Goal: Information Seeking & Learning: Check status

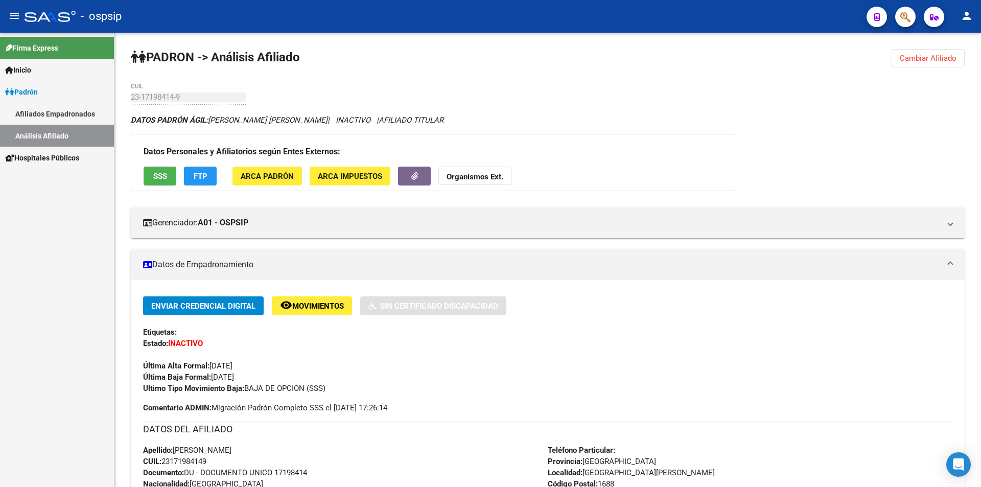
scroll to position [204, 0]
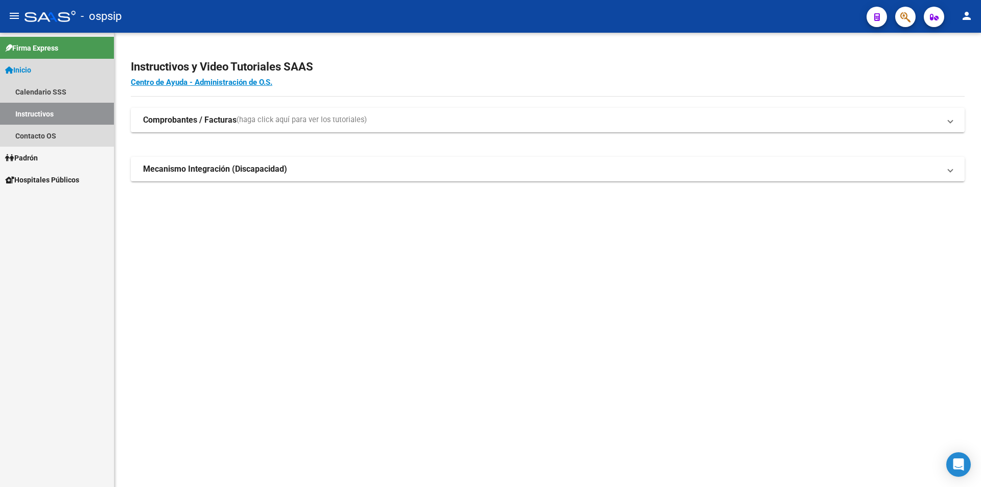
click at [39, 71] on link "Inicio" at bounding box center [57, 70] width 114 height 22
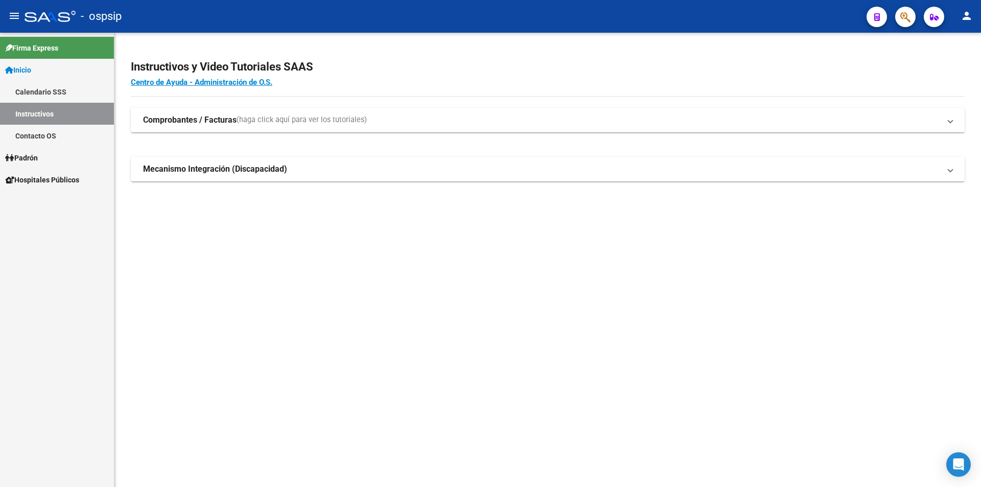
click at [30, 165] on link "Padrón" at bounding box center [57, 158] width 114 height 22
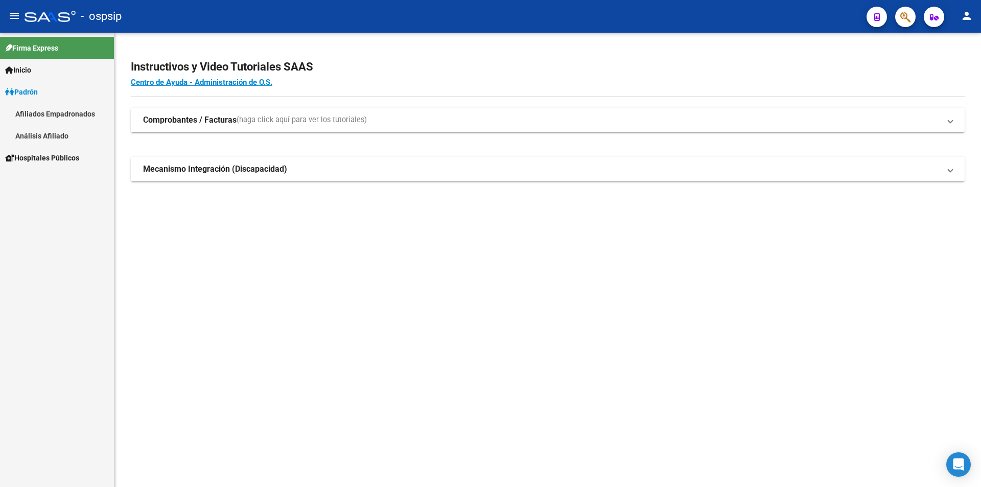
click at [38, 94] on span "Padrón" at bounding box center [21, 91] width 33 height 11
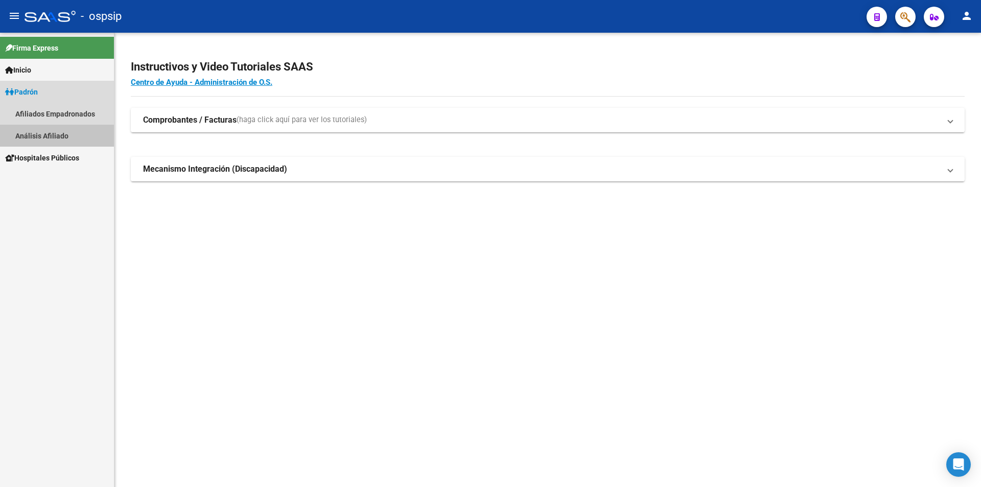
click at [54, 142] on link "Análisis Afiliado" at bounding box center [57, 136] width 114 height 22
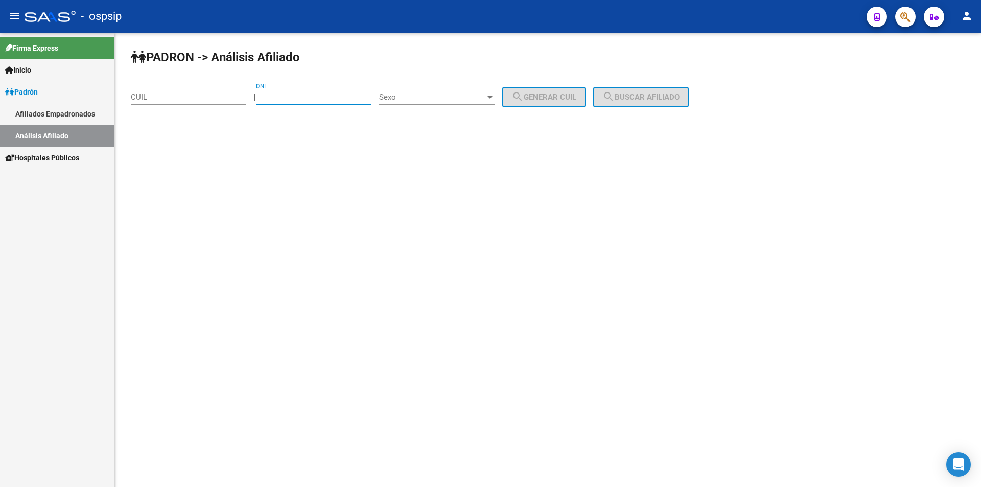
drag, startPoint x: 319, startPoint y: 94, endPoint x: 317, endPoint y: 103, distance: 9.3
click at [317, 96] on input "DNI" at bounding box center [313, 96] width 115 height 9
type input "93622775"
click at [422, 100] on span "Sexo" at bounding box center [432, 96] width 106 height 9
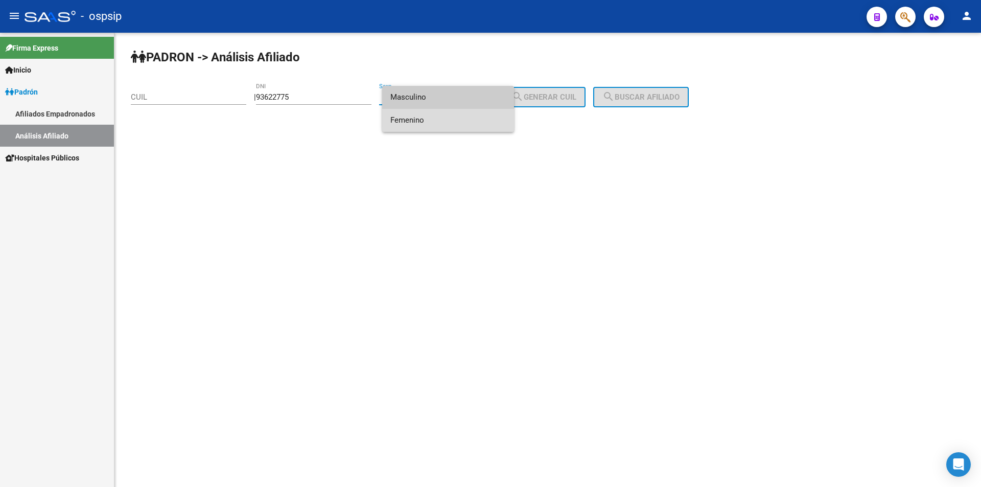
click at [435, 120] on span "Femenino" at bounding box center [447, 120] width 115 height 23
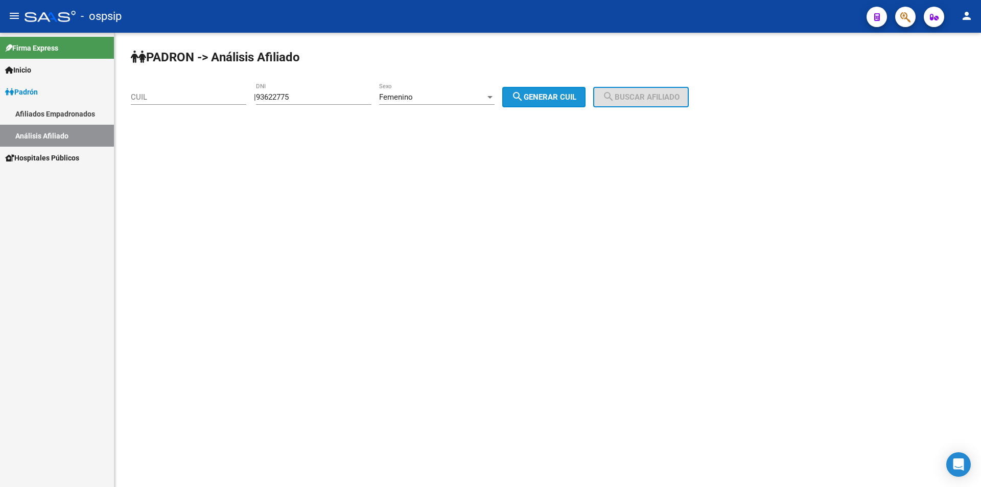
click at [548, 97] on span "search Generar CUIL" at bounding box center [543, 96] width 65 height 9
type input "27-93622775-4"
click at [629, 102] on button "search Buscar afiliado" at bounding box center [641, 97] width 96 height 20
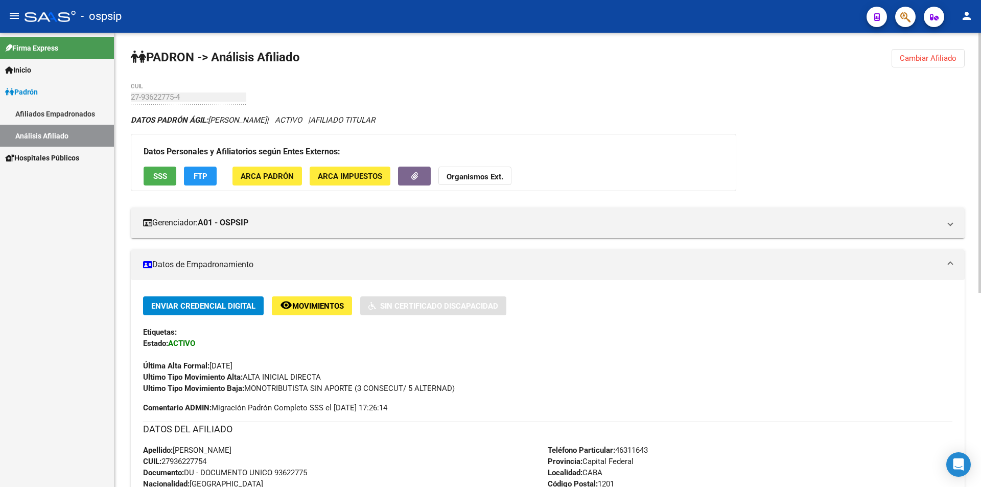
scroll to position [102, 0]
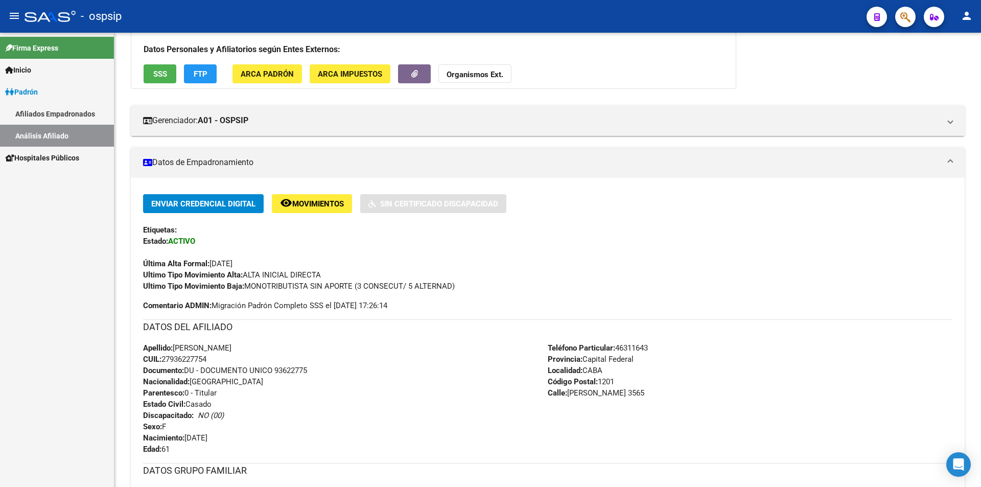
click at [0, 367] on div "Firma Express Inicio Calendario SSS Instructivos Contacto OS Padrón Afiliados E…" at bounding box center [57, 260] width 114 height 454
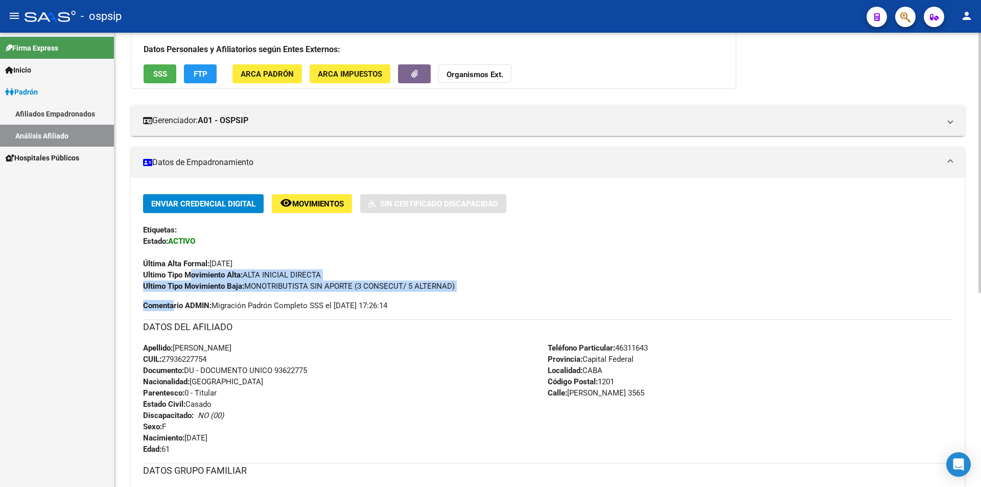
drag, startPoint x: 175, startPoint y: 301, endPoint x: 569, endPoint y: 101, distance: 441.5
click at [497, 120] on div "DATOS PADRÓN ÁGIL: [PERSON_NAME] | ACTIVO | AFILIADO TITULAR Datos Personales y…" at bounding box center [548, 356] width 834 height 688
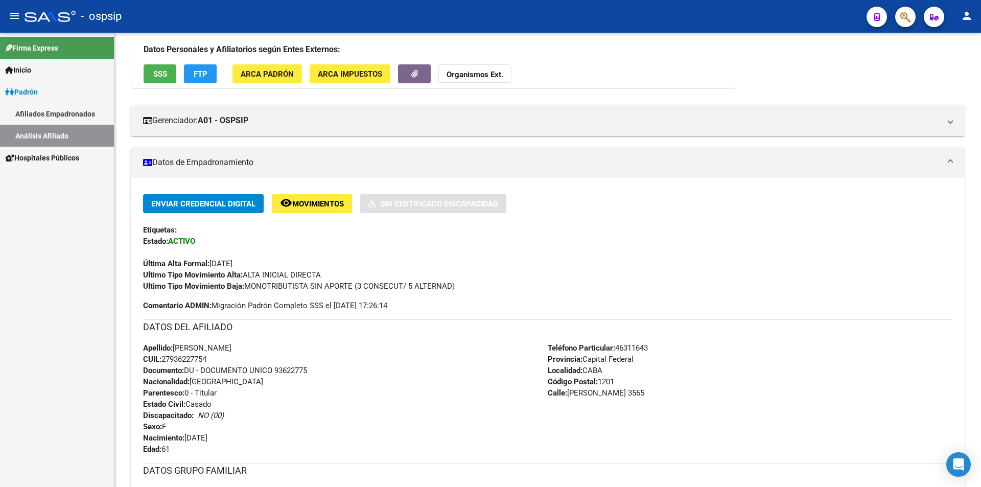
click at [43, 292] on div "Firma Express Inicio Calendario SSS Instructivos Contacto OS Padrón Afiliados E…" at bounding box center [57, 260] width 114 height 454
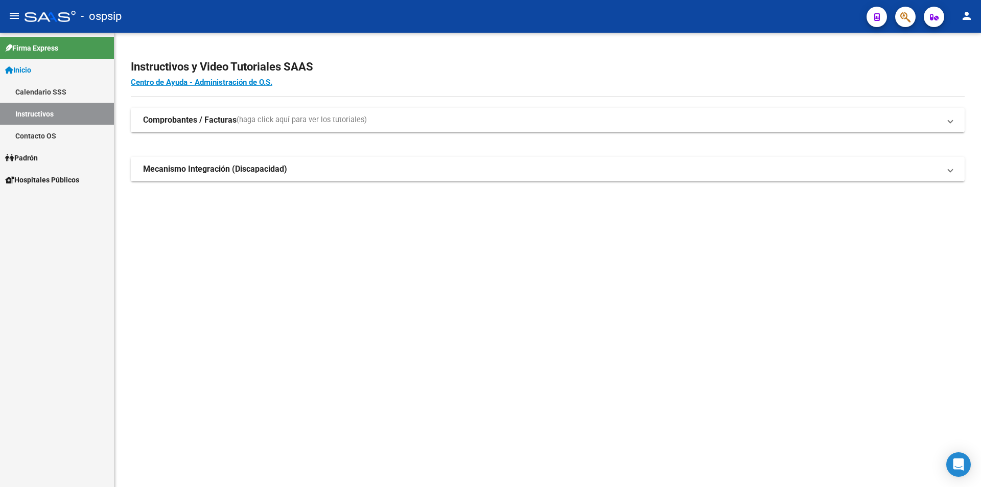
click at [31, 70] on span "Inicio" at bounding box center [18, 69] width 26 height 11
click at [44, 159] on link "Padrón" at bounding box center [57, 158] width 114 height 22
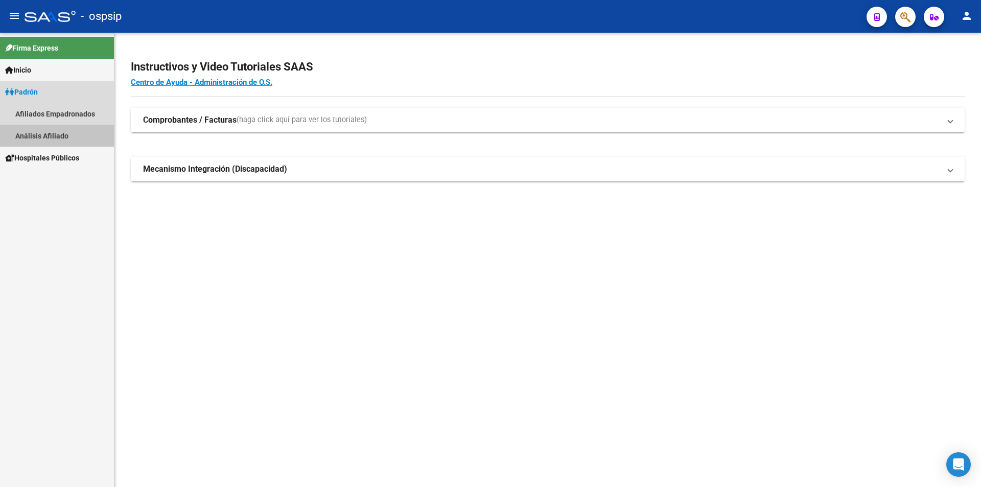
click at [42, 141] on link "Análisis Afiliado" at bounding box center [57, 136] width 114 height 22
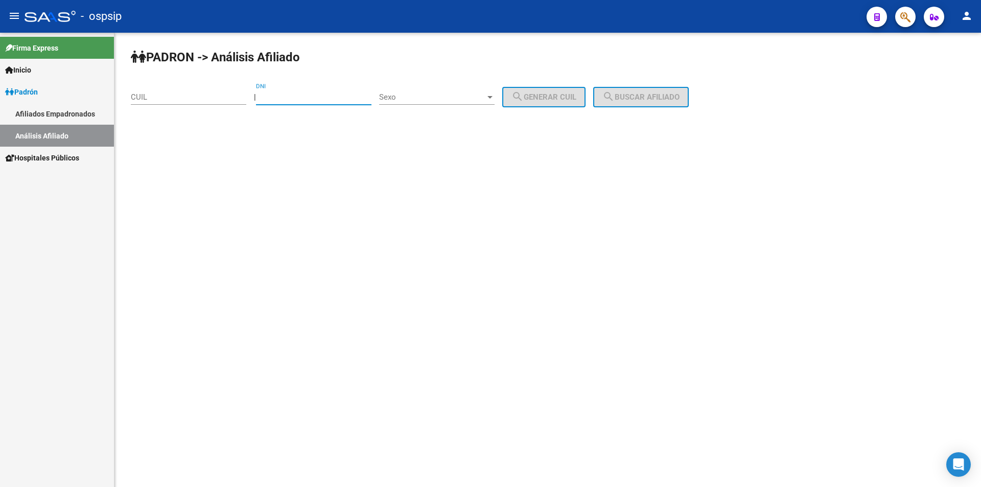
click at [303, 94] on input "DNI" at bounding box center [313, 96] width 115 height 9
type input "25099779"
click at [424, 106] on div "Sexo Sexo" at bounding box center [436, 99] width 115 height 32
click at [426, 98] on span "Sexo" at bounding box center [432, 96] width 106 height 9
click at [439, 101] on span "Masculino" at bounding box center [447, 97] width 115 height 23
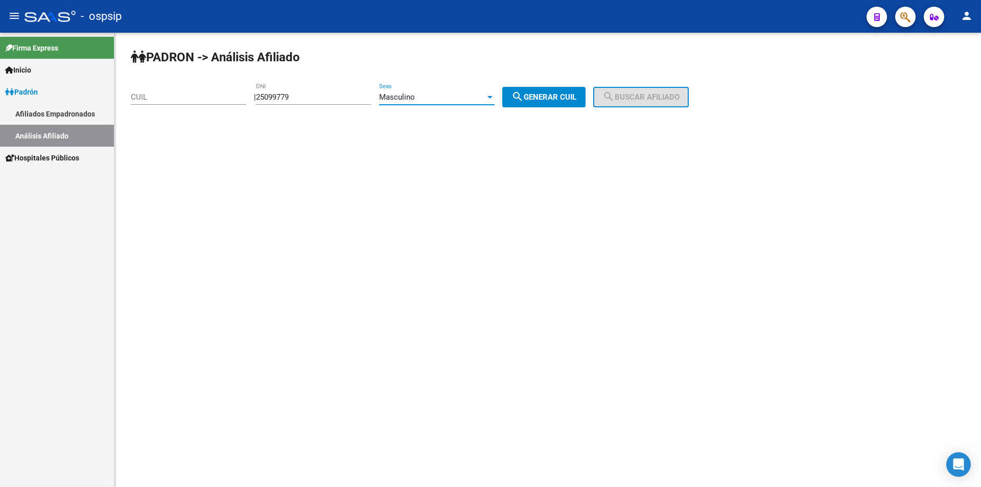
click at [571, 89] on button "search Generar CUIL" at bounding box center [543, 97] width 83 height 20
type input "20-25099779-6"
click at [632, 93] on span "search Buscar afiliado" at bounding box center [640, 96] width 77 height 9
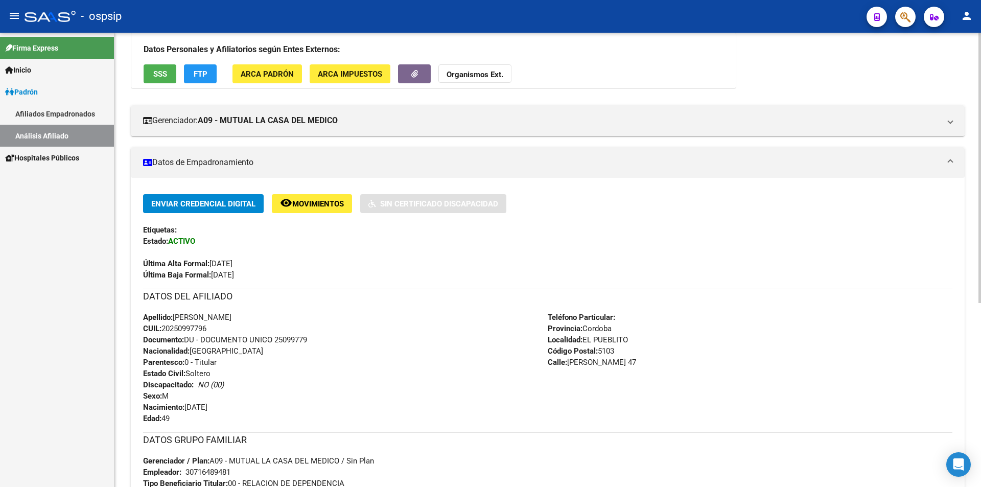
scroll to position [153, 0]
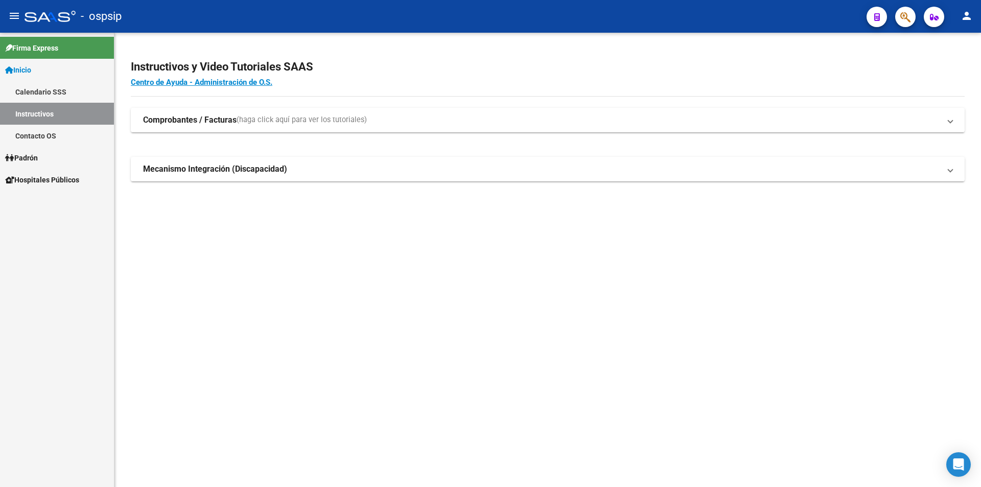
click at [43, 156] on link "Padrón" at bounding box center [57, 158] width 114 height 22
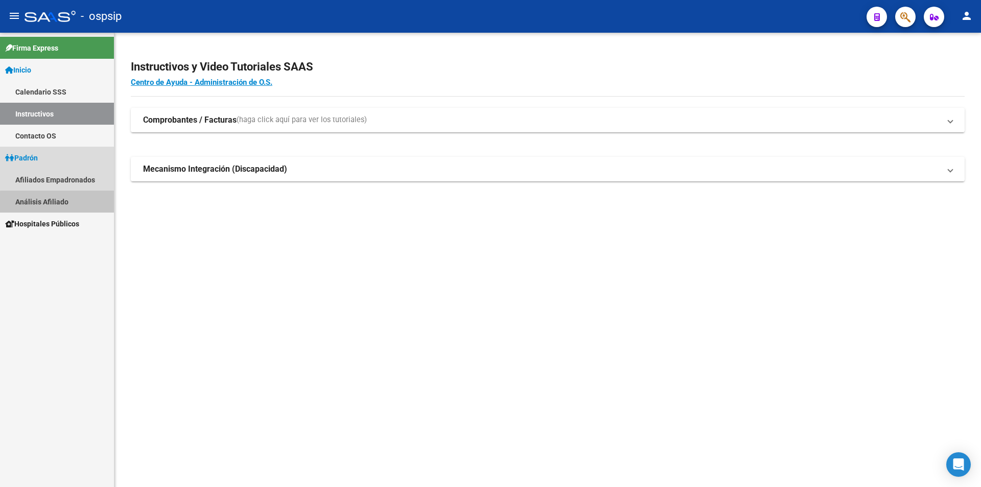
click at [58, 202] on link "Análisis Afiliado" at bounding box center [57, 202] width 114 height 22
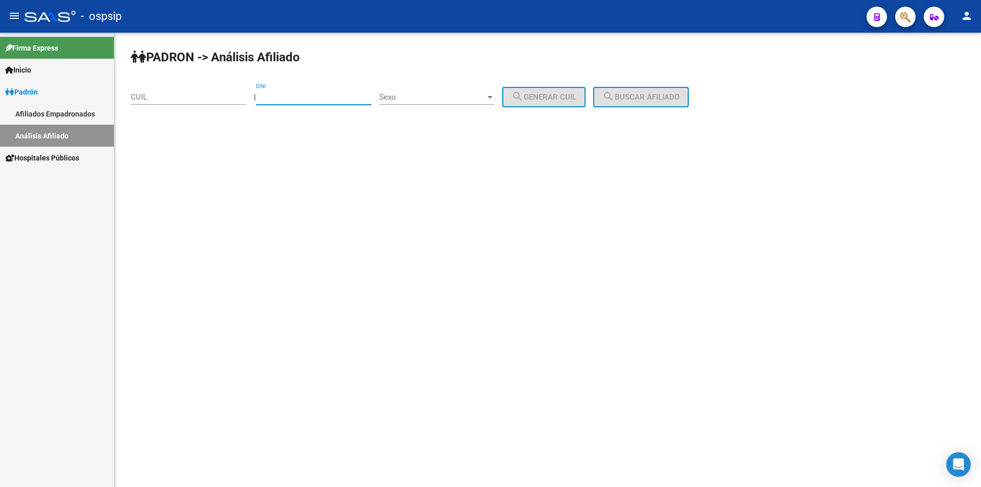
click at [310, 97] on input "DNI" at bounding box center [313, 96] width 115 height 9
type input "42220641"
click at [416, 97] on span "Sexo" at bounding box center [432, 96] width 106 height 9
click at [426, 103] on span "Masculino" at bounding box center [447, 97] width 115 height 23
click at [524, 96] on mat-icon "search" at bounding box center [517, 96] width 12 height 12
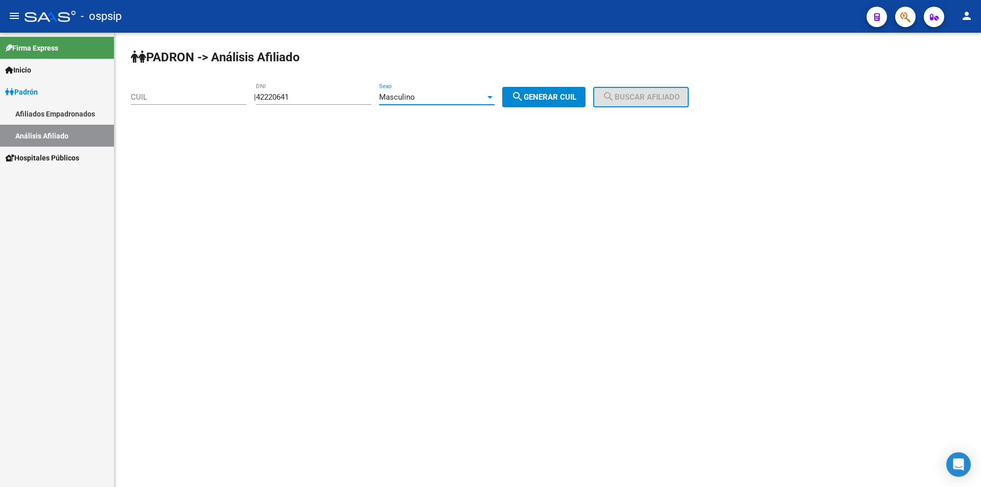
type input "20-42220641-9"
click at [609, 96] on button "search Buscar afiliado" at bounding box center [641, 97] width 96 height 20
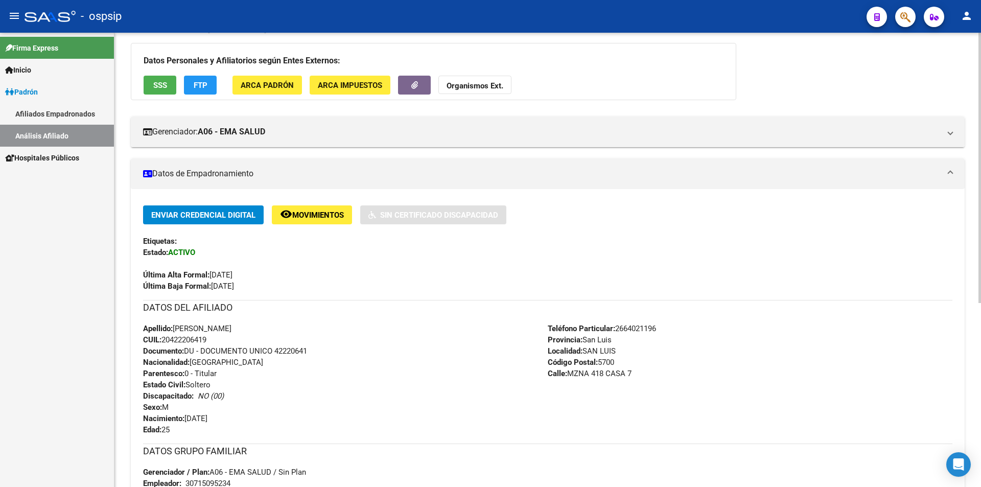
scroll to position [204, 0]
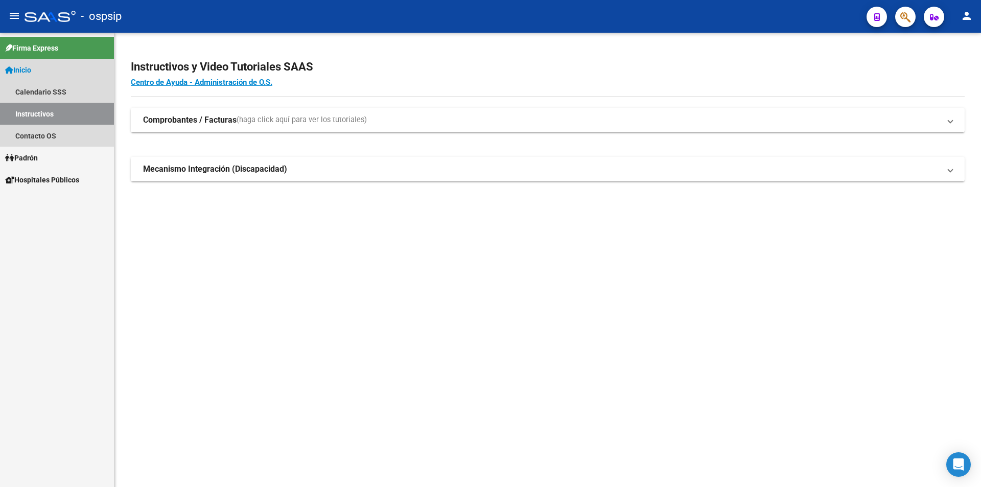
click at [25, 70] on span "Inicio" at bounding box center [18, 69] width 26 height 11
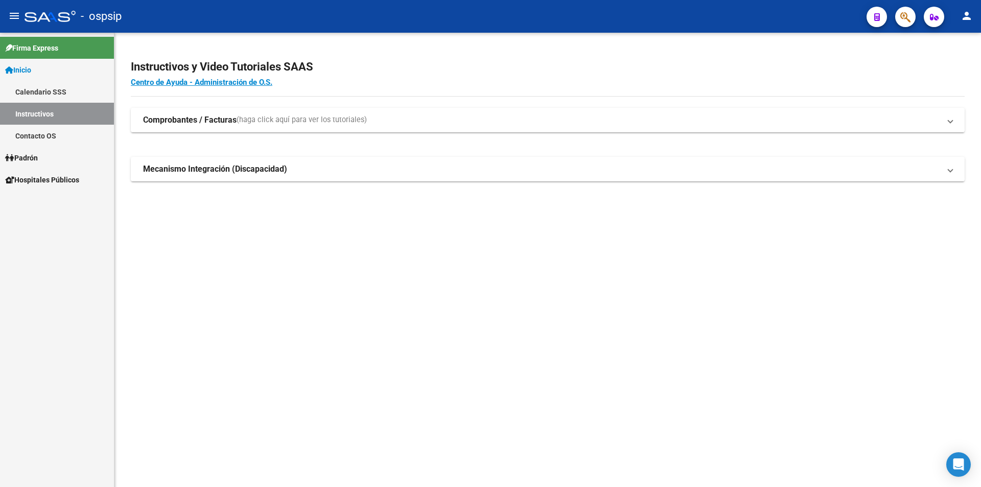
click at [25, 70] on span "Inicio" at bounding box center [18, 69] width 26 height 11
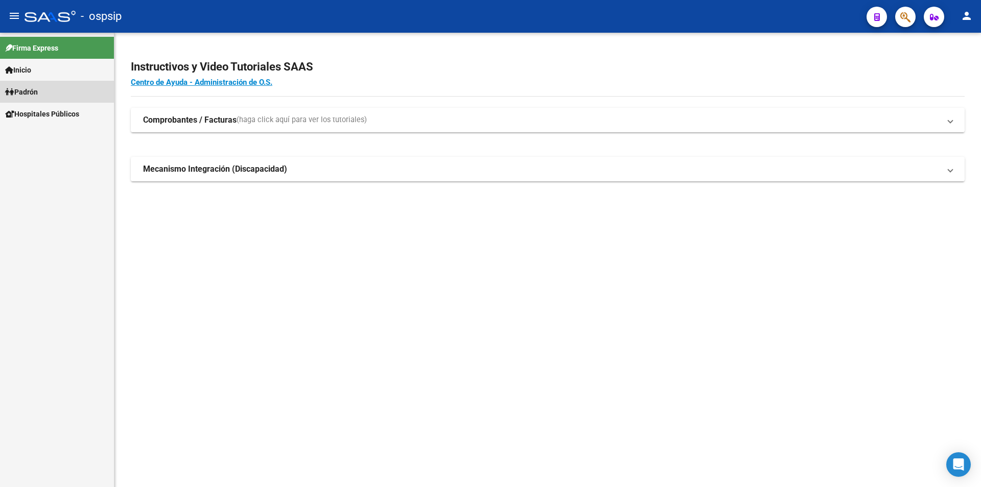
click at [31, 91] on span "Padrón" at bounding box center [21, 91] width 33 height 11
click at [36, 91] on span "Padrón" at bounding box center [21, 91] width 33 height 11
click at [45, 129] on link "Análisis Afiliado" at bounding box center [57, 136] width 114 height 22
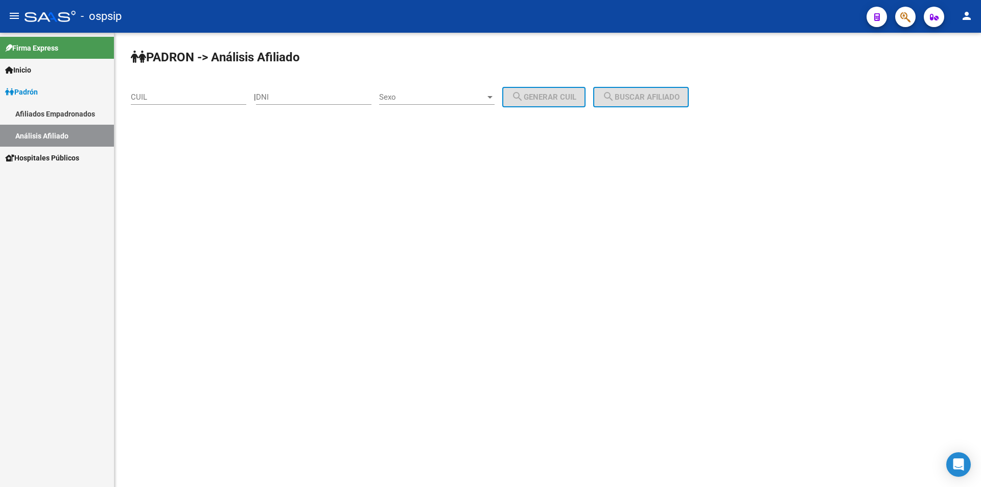
click at [328, 92] on div "DNI" at bounding box center [313, 94] width 115 height 22
type input "25391398"
click at [412, 100] on span "Sexo" at bounding box center [432, 96] width 106 height 9
click at [415, 99] on span "Masculino" at bounding box center [447, 97] width 115 height 23
drag, startPoint x: 540, startPoint y: 97, endPoint x: 547, endPoint y: 97, distance: 7.2
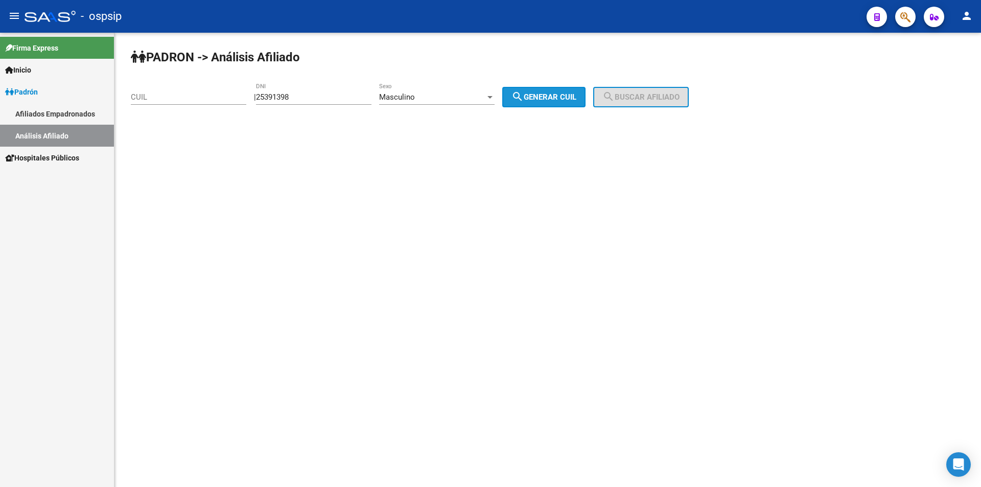
click at [541, 97] on span "search Generar CUIL" at bounding box center [543, 96] width 65 height 9
type input "20-25391398-4"
click at [615, 99] on mat-icon "search" at bounding box center [608, 96] width 12 height 12
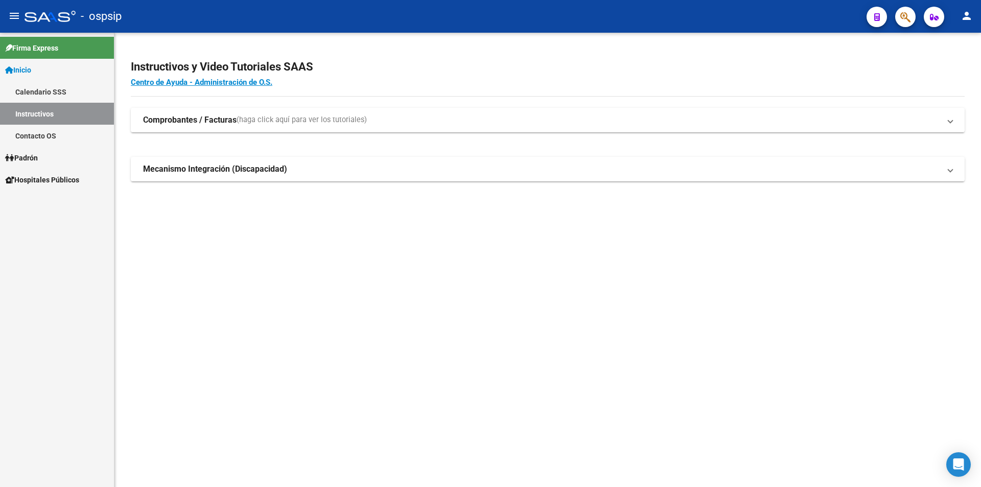
click at [29, 70] on span "Inicio" at bounding box center [18, 69] width 26 height 11
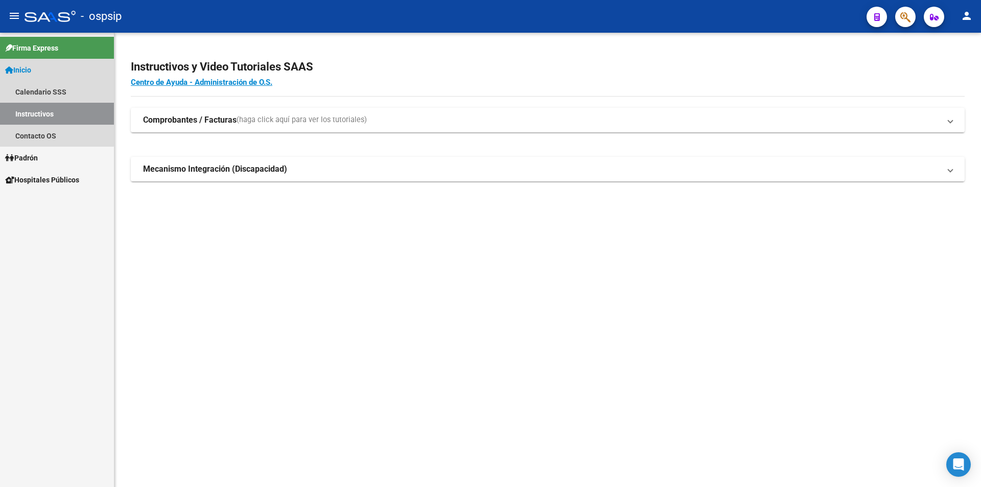
click at [29, 70] on span "Inicio" at bounding box center [18, 69] width 26 height 11
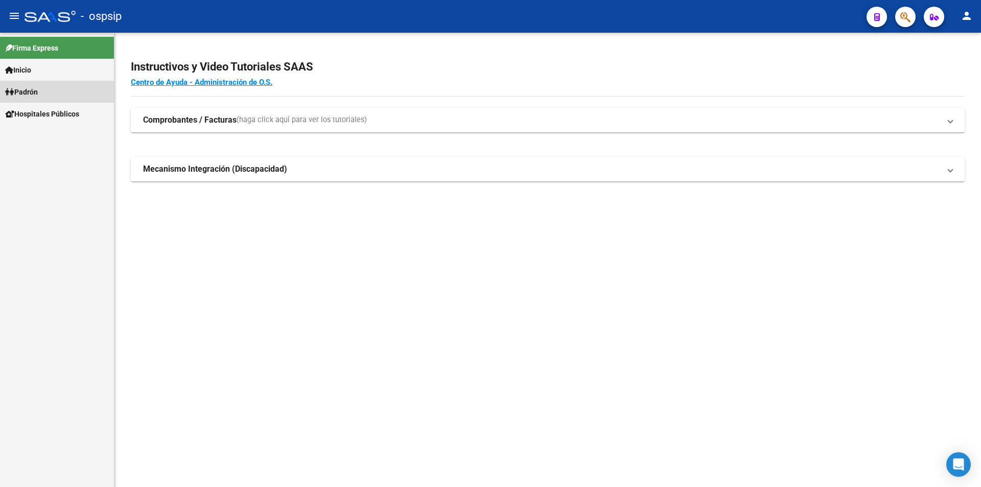
click at [27, 96] on span "Padrón" at bounding box center [21, 91] width 33 height 11
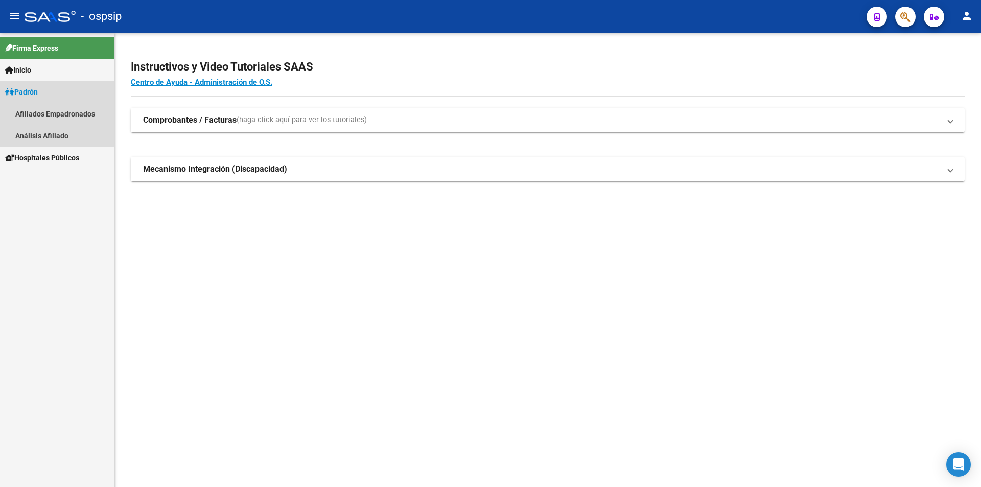
click at [27, 96] on span "Padrón" at bounding box center [21, 91] width 33 height 11
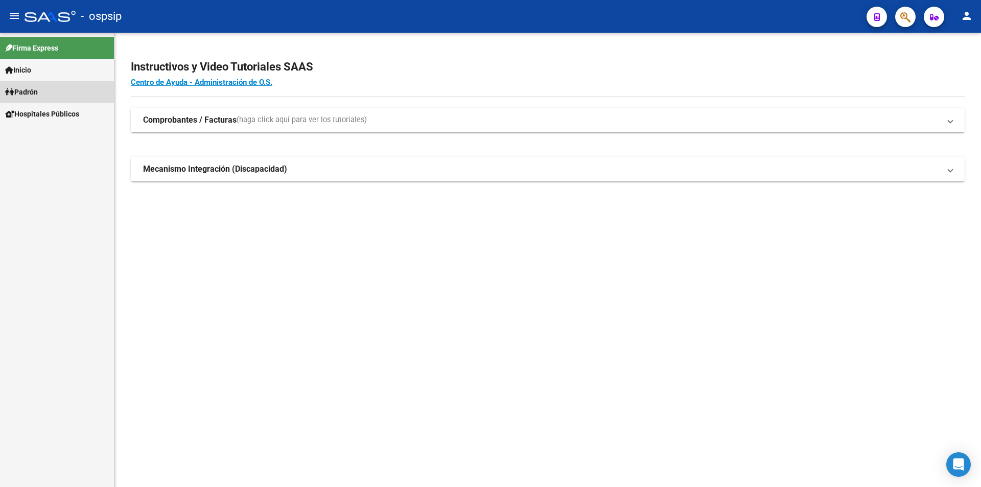
click at [27, 96] on span "Padrón" at bounding box center [21, 91] width 33 height 11
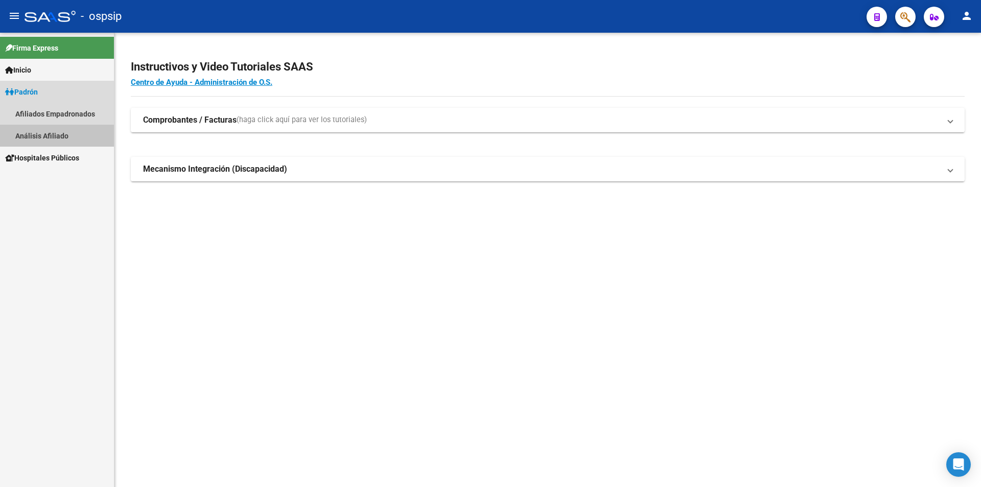
click at [53, 138] on link "Análisis Afiliado" at bounding box center [57, 136] width 114 height 22
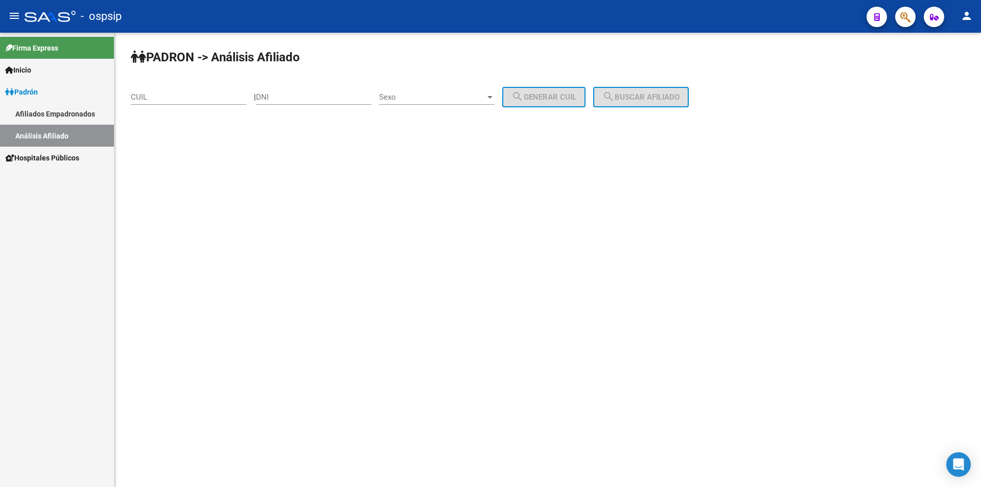
click at [323, 91] on div "DNI" at bounding box center [313, 94] width 115 height 22
type input "20142416"
click at [456, 94] on span "Sexo" at bounding box center [432, 96] width 106 height 9
click at [466, 98] on span "Masculino" at bounding box center [447, 97] width 115 height 23
click at [553, 98] on span "search Generar CUIL" at bounding box center [543, 96] width 65 height 9
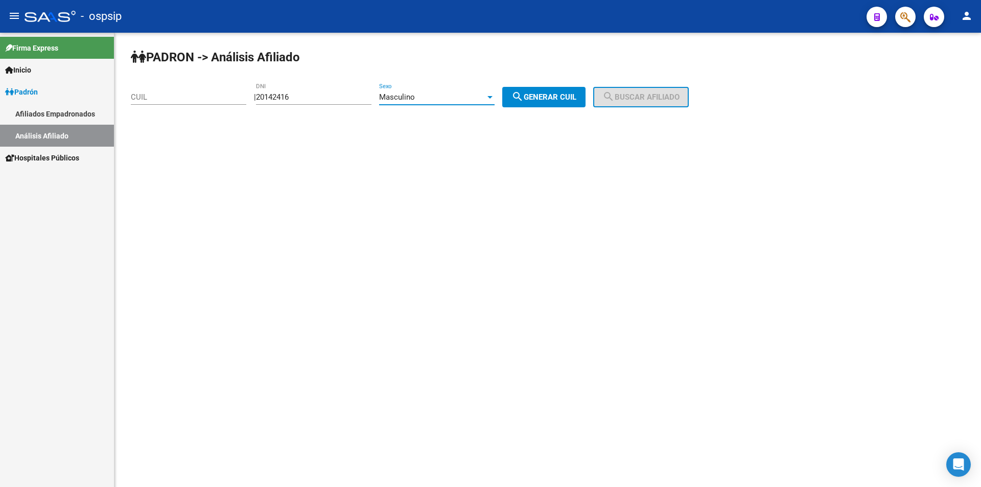
type input "20-20142416-0"
click at [650, 97] on span "search Buscar afiliado" at bounding box center [640, 96] width 77 height 9
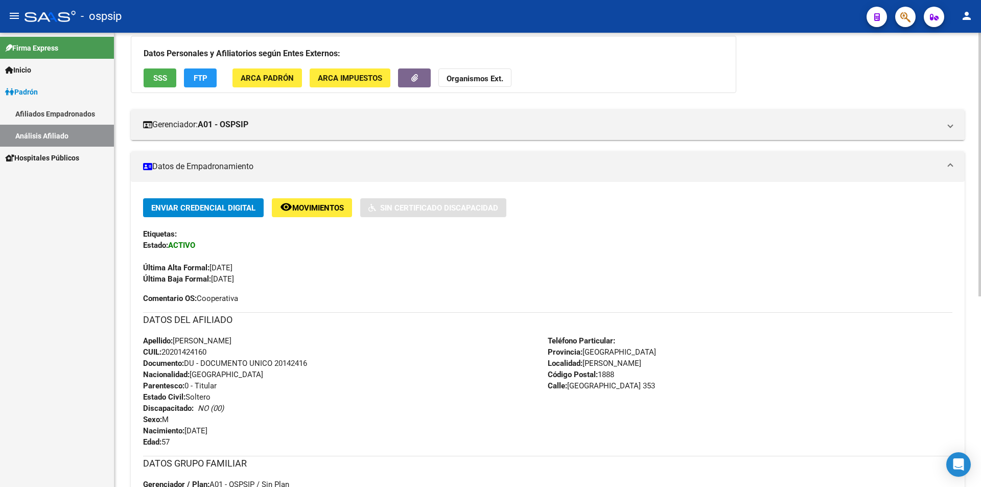
scroll to position [204, 0]
